Goal: Information Seeking & Learning: Check status

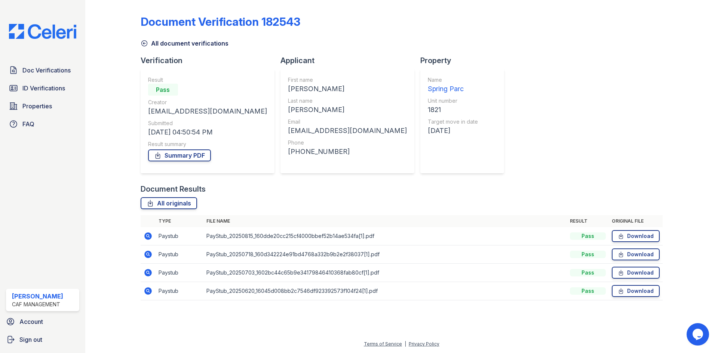
click at [71, 75] on div "Doc Verifications ID Verifications Properties FAQ Rachael Gortarez CAF Manageme…" at bounding box center [42, 176] width 85 height 353
click at [65, 96] on link "ID Verifications" at bounding box center [42, 88] width 73 height 15
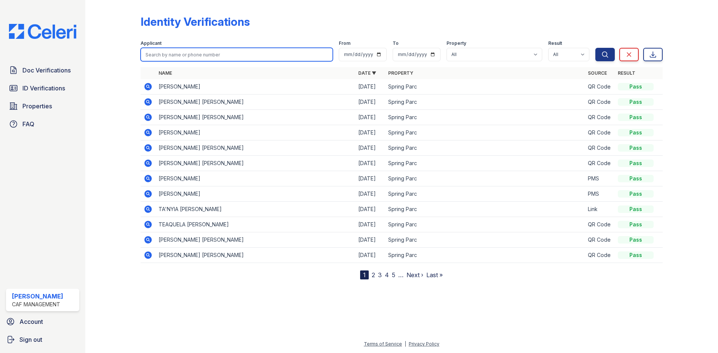
click at [229, 61] on input "search" at bounding box center [237, 54] width 192 height 13
type input "wood"
click at [595, 48] on button "Search" at bounding box center [604, 54] width 19 height 13
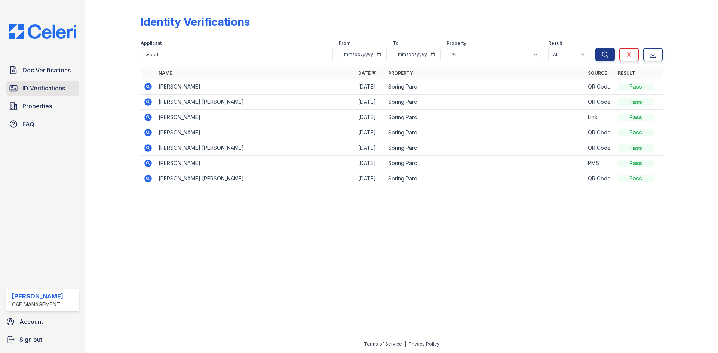
click at [61, 93] on span "ID Verifications" at bounding box center [43, 88] width 43 height 9
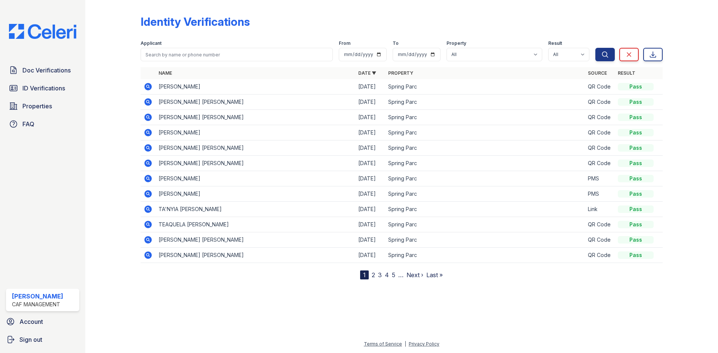
click at [203, 61] on div "Applicant From To Property All Spring Parc Result All Pass Fail Caution Resubmit" at bounding box center [368, 49] width 455 height 24
click at [203, 61] on input "search" at bounding box center [237, 54] width 192 height 13
type input "woodhouse"
click at [595, 48] on button "Search" at bounding box center [604, 54] width 19 height 13
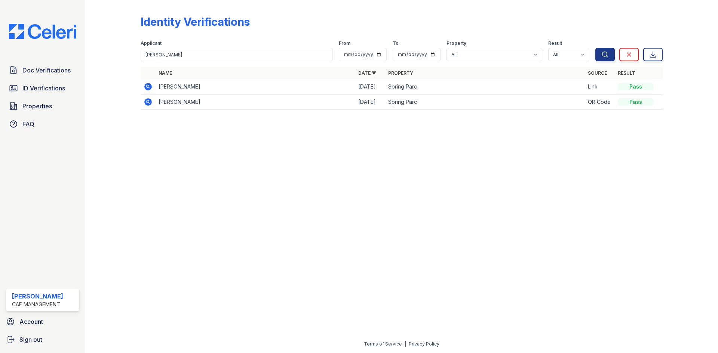
click at [152, 91] on icon at bounding box center [147, 86] width 7 height 7
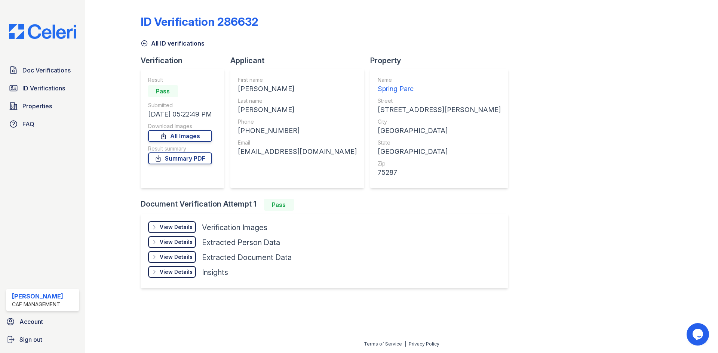
click at [201, 181] on div "Result Pass Submitted 08/09/25 05:22:49 PM Download Images All Images Result su…" at bounding box center [180, 128] width 64 height 105
click at [201, 165] on link "Summary PDF" at bounding box center [180, 159] width 64 height 12
click at [193, 231] on div "View Details" at bounding box center [176, 227] width 33 height 7
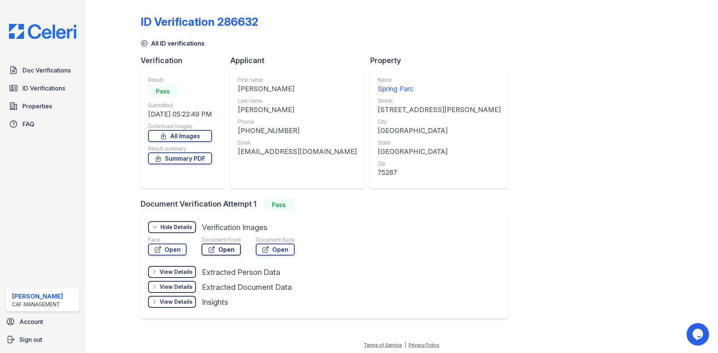
click at [215, 254] on icon at bounding box center [211, 249] width 7 height 7
click at [46, 75] on span "Doc Verifications" at bounding box center [46, 70] width 48 height 9
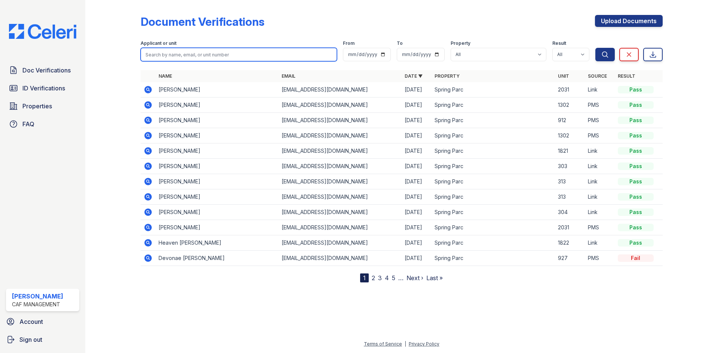
drag, startPoint x: 201, startPoint y: 74, endPoint x: 203, endPoint y: 69, distance: 5.5
click at [201, 61] on input "search" at bounding box center [239, 54] width 196 height 13
type input "woodhouse"
click at [595, 48] on button "Search" at bounding box center [604, 54] width 19 height 13
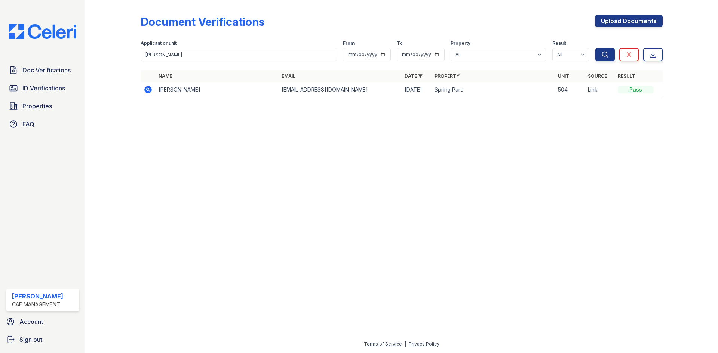
click at [153, 94] on icon at bounding box center [148, 89] width 9 height 9
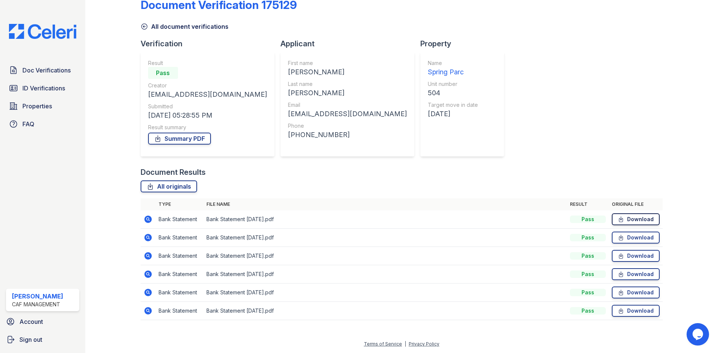
click at [623, 214] on link "Download" at bounding box center [636, 220] width 48 height 12
click at [626, 232] on link "Download" at bounding box center [636, 238] width 48 height 12
click at [626, 250] on link "Download" at bounding box center [636, 256] width 48 height 12
click at [625, 269] on link "Download" at bounding box center [636, 275] width 48 height 12
drag, startPoint x: 626, startPoint y: 278, endPoint x: 626, endPoint y: 285, distance: 6.7
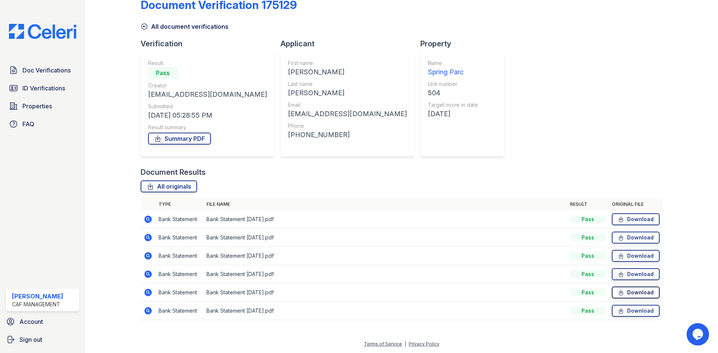
click at [626, 287] on link "Download" at bounding box center [636, 293] width 48 height 12
click at [624, 305] on link "Download" at bounding box center [636, 311] width 48 height 12
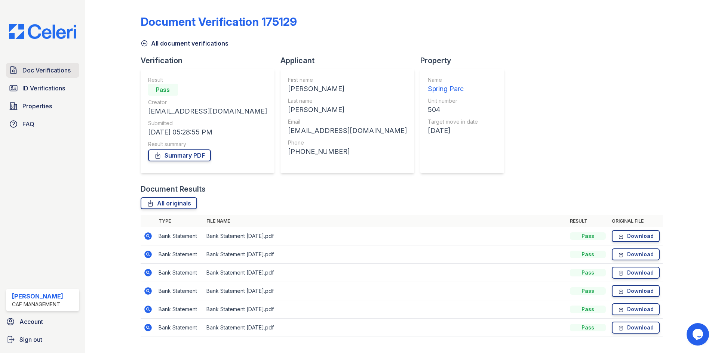
click at [41, 75] on span "Doc Verifications" at bounding box center [46, 70] width 48 height 9
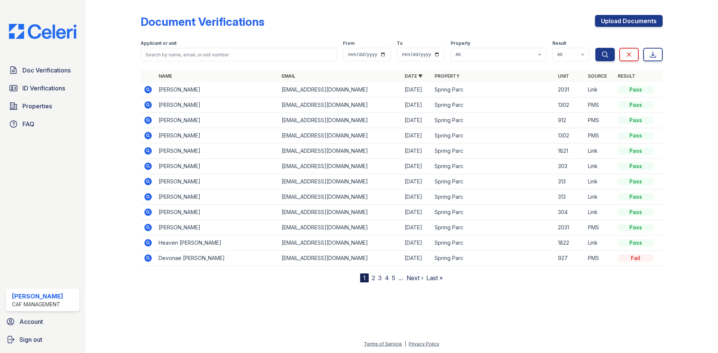
click at [204, 48] on div "Applicant or unit" at bounding box center [239, 43] width 196 height 7
click at [203, 61] on input "search" at bounding box center [239, 54] width 196 height 13
type input "maxiel"
click at [595, 48] on button "Search" at bounding box center [604, 54] width 19 height 13
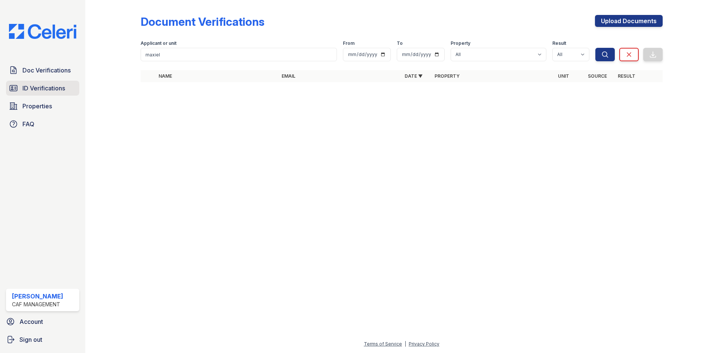
click at [65, 93] on span "ID Verifications" at bounding box center [43, 88] width 43 height 9
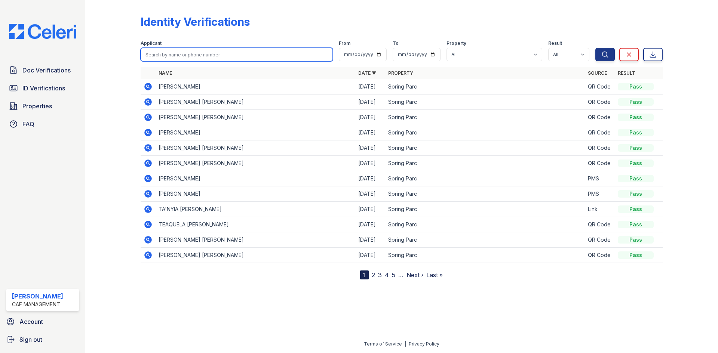
click at [190, 61] on input "search" at bounding box center [237, 54] width 192 height 13
type input "maxiel"
click at [595, 48] on button "Search" at bounding box center [604, 54] width 19 height 13
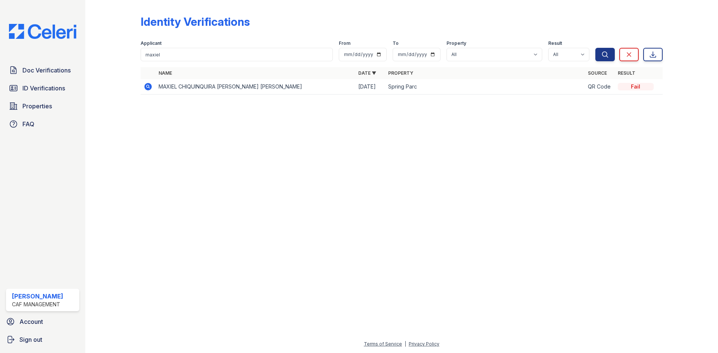
click at [152, 91] on icon at bounding box center [147, 86] width 7 height 7
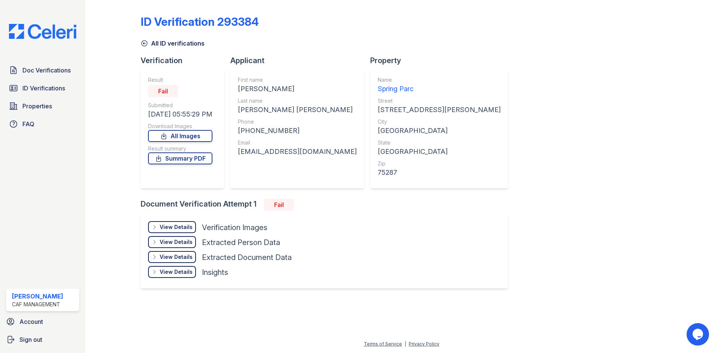
click at [196, 233] on div "View Details Details" at bounding box center [172, 227] width 48 height 12
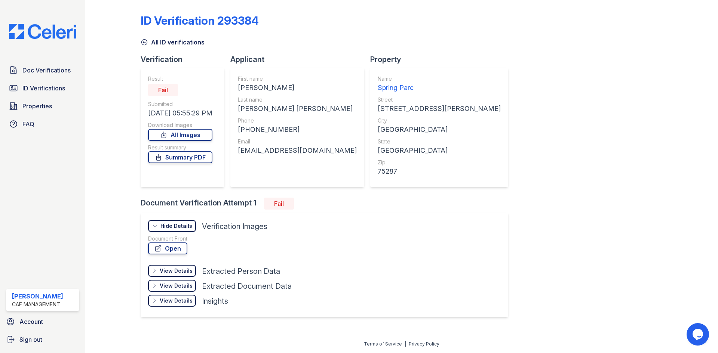
scroll to position [88, 0]
click at [187, 243] on link "Open" at bounding box center [167, 249] width 39 height 12
click at [194, 265] on div "View Details Details" at bounding box center [172, 271] width 48 height 12
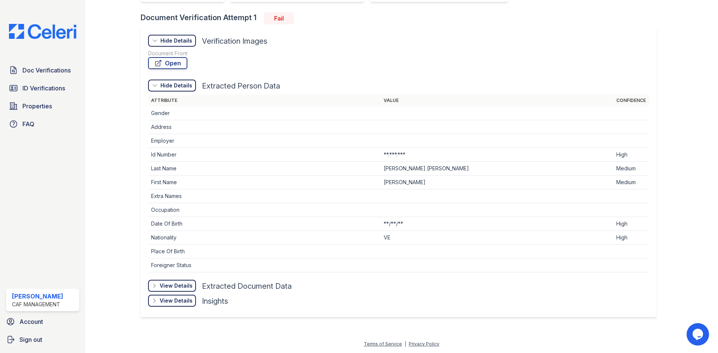
scroll to position [200, 0]
click at [192, 89] on div "Hide Details" at bounding box center [176, 85] width 32 height 7
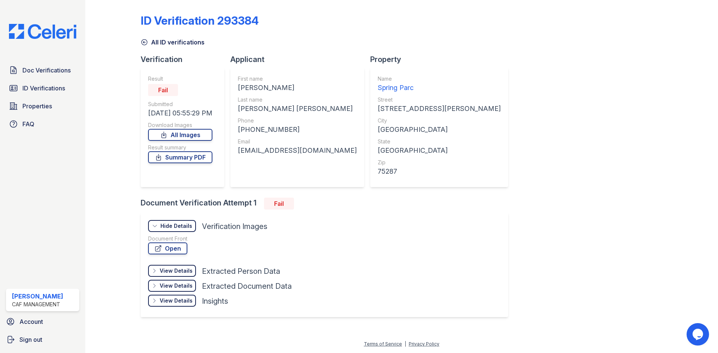
scroll to position [88, 0]
click at [196, 220] on div "Hide Details Details" at bounding box center [172, 226] width 48 height 12
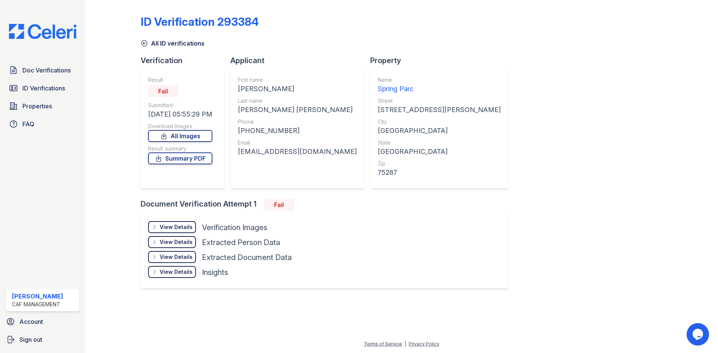
click at [193, 231] on div "View Details" at bounding box center [176, 227] width 33 height 7
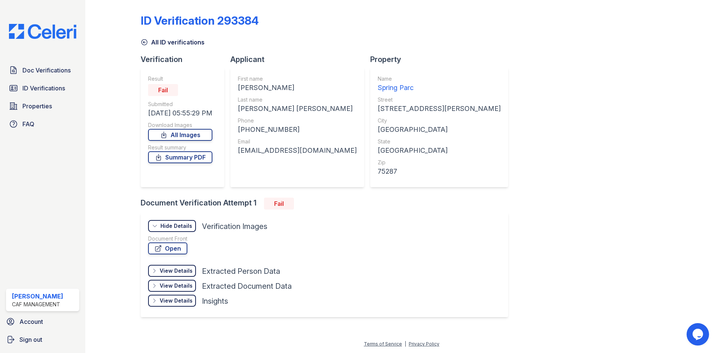
scroll to position [75, 0]
click at [187, 243] on link "Open" at bounding box center [167, 249] width 39 height 12
